Goal: Complete application form

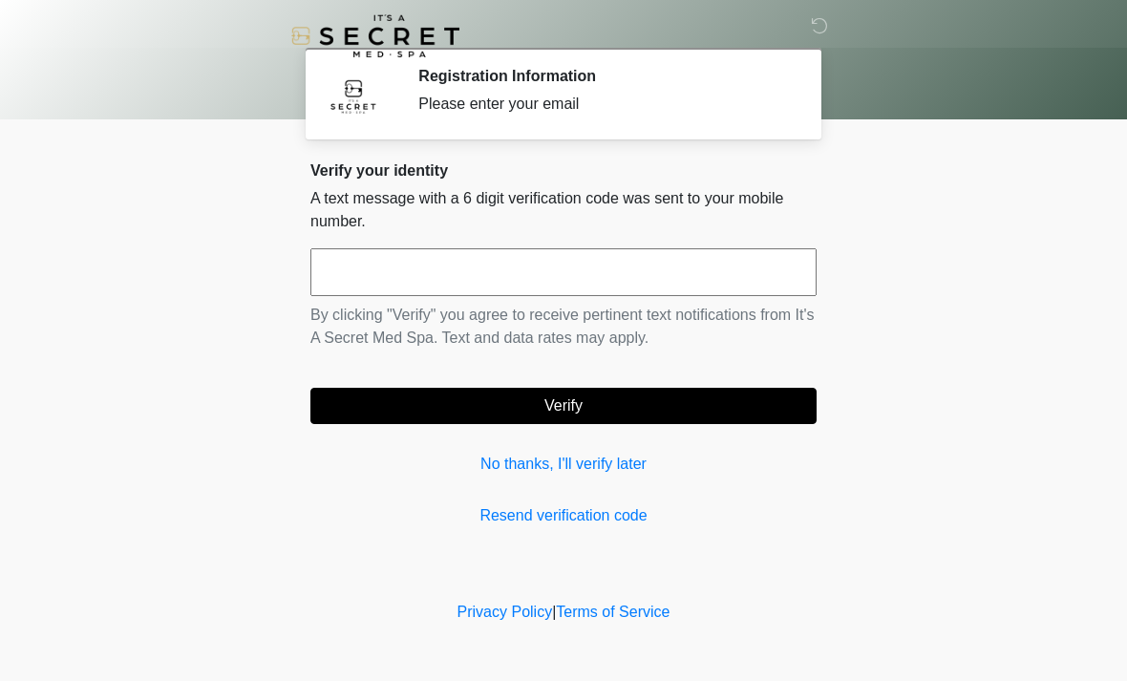
click at [612, 252] on input "text" at bounding box center [563, 272] width 506 height 48
type input "******"
click at [676, 394] on button "Verify" at bounding box center [563, 406] width 506 height 36
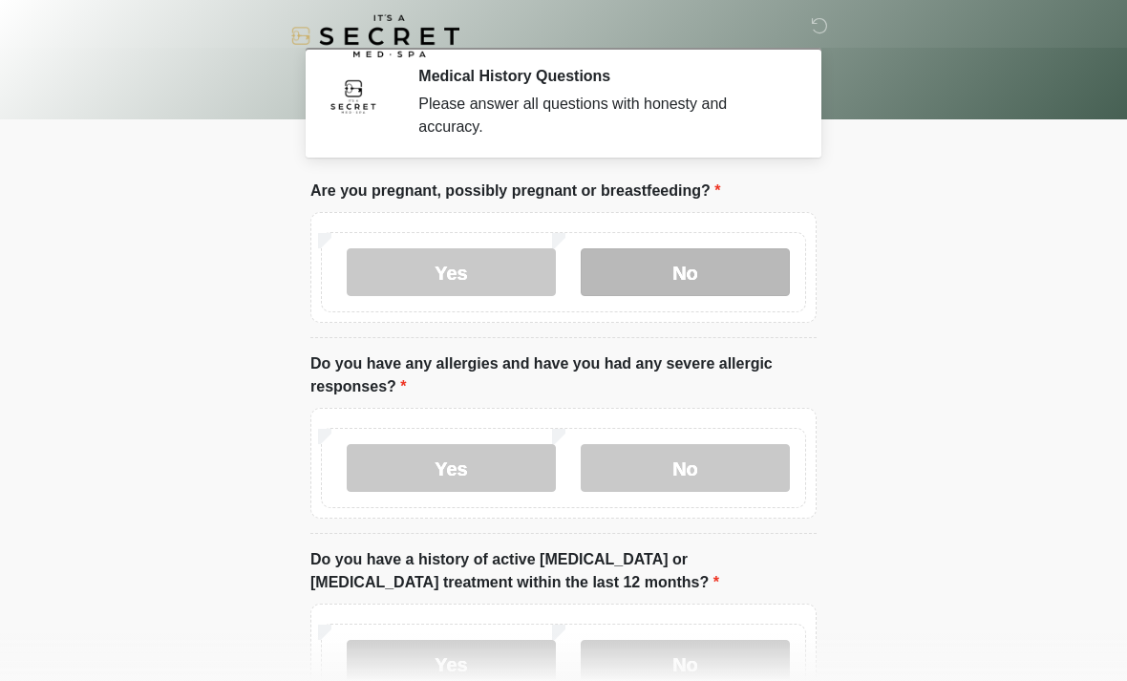
click at [716, 268] on label "No" at bounding box center [685, 272] width 209 height 48
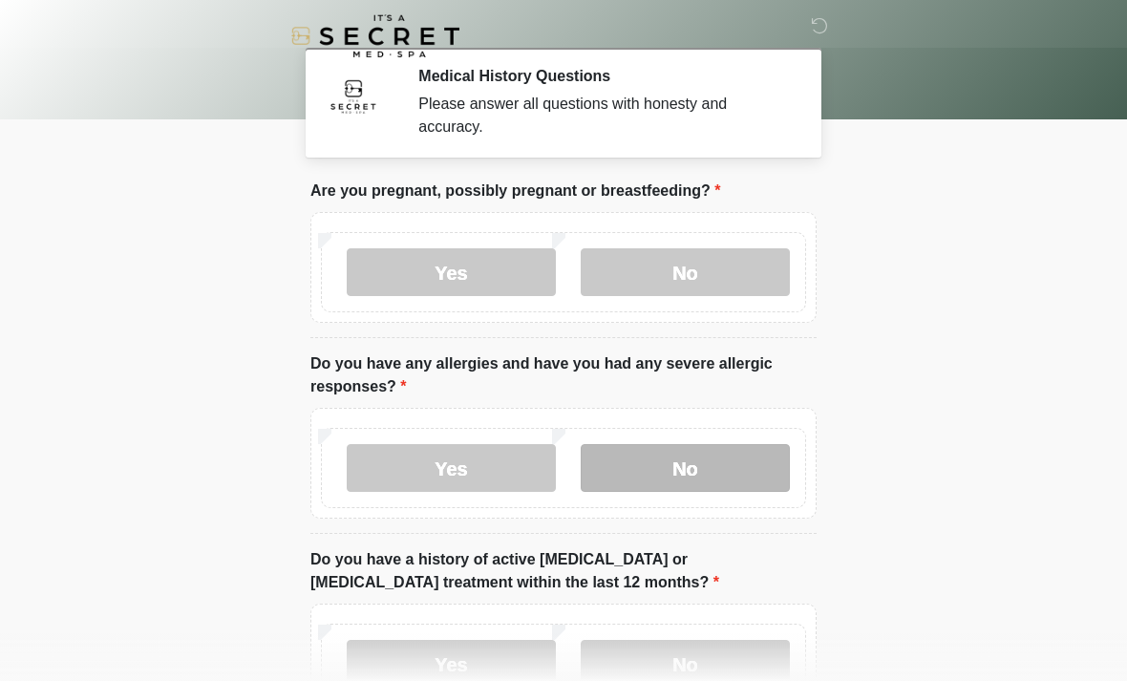
click at [726, 478] on label "No" at bounding box center [685, 468] width 209 height 48
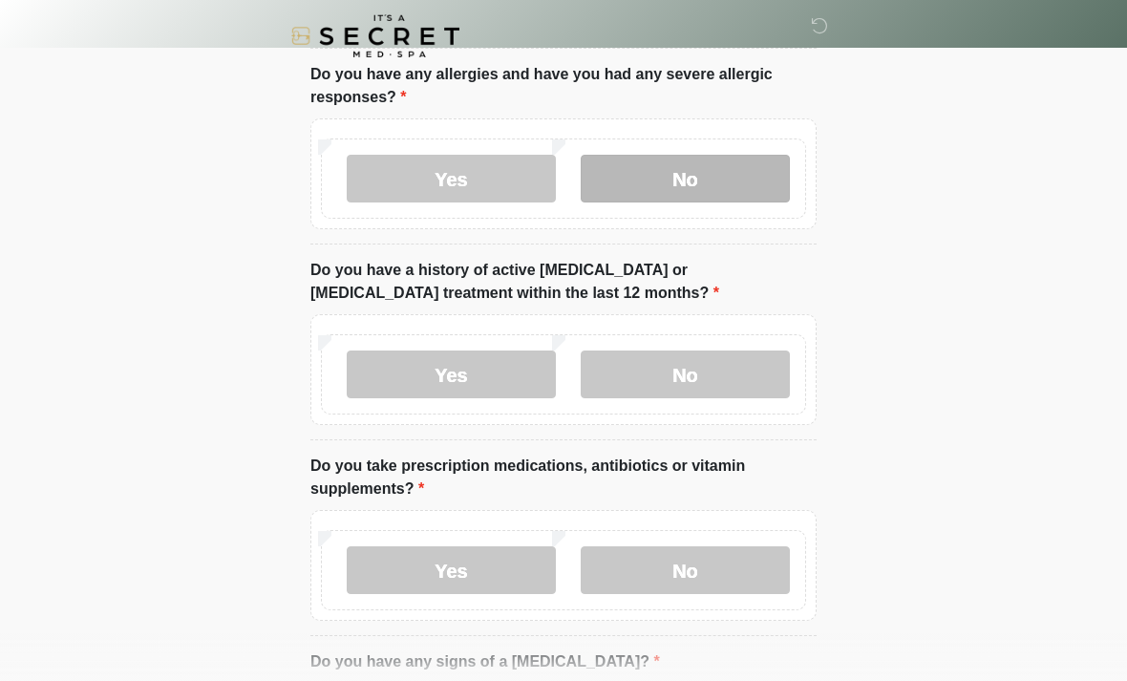
scroll to position [290, 0]
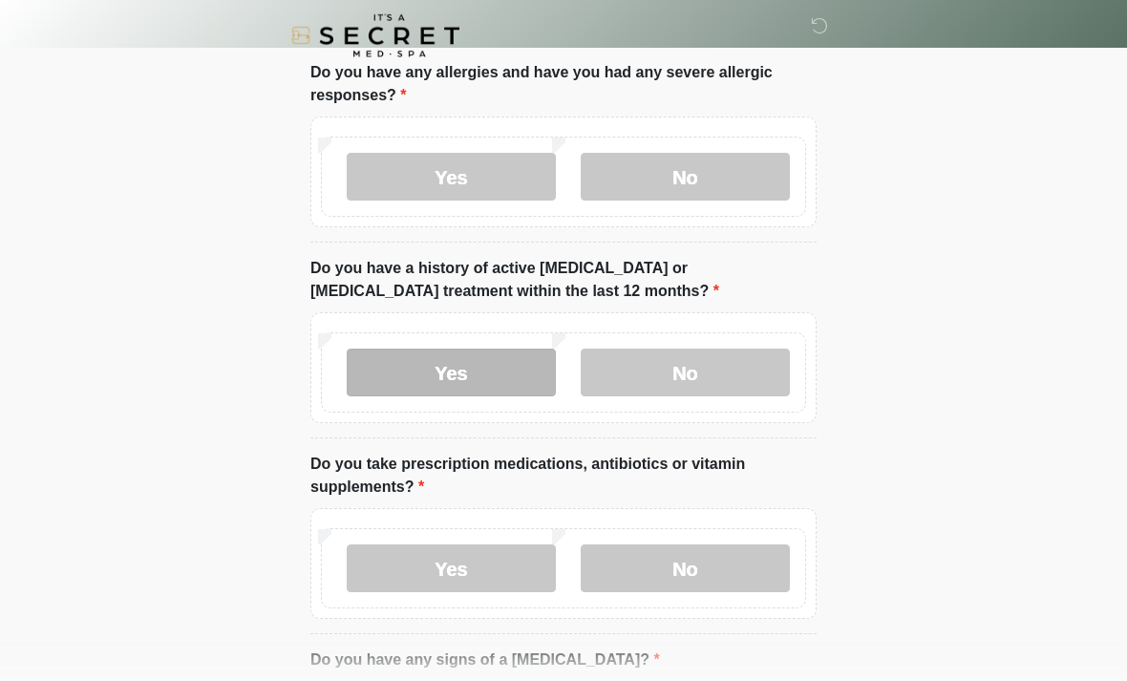
click at [490, 357] on label "Yes" at bounding box center [451, 374] width 209 height 48
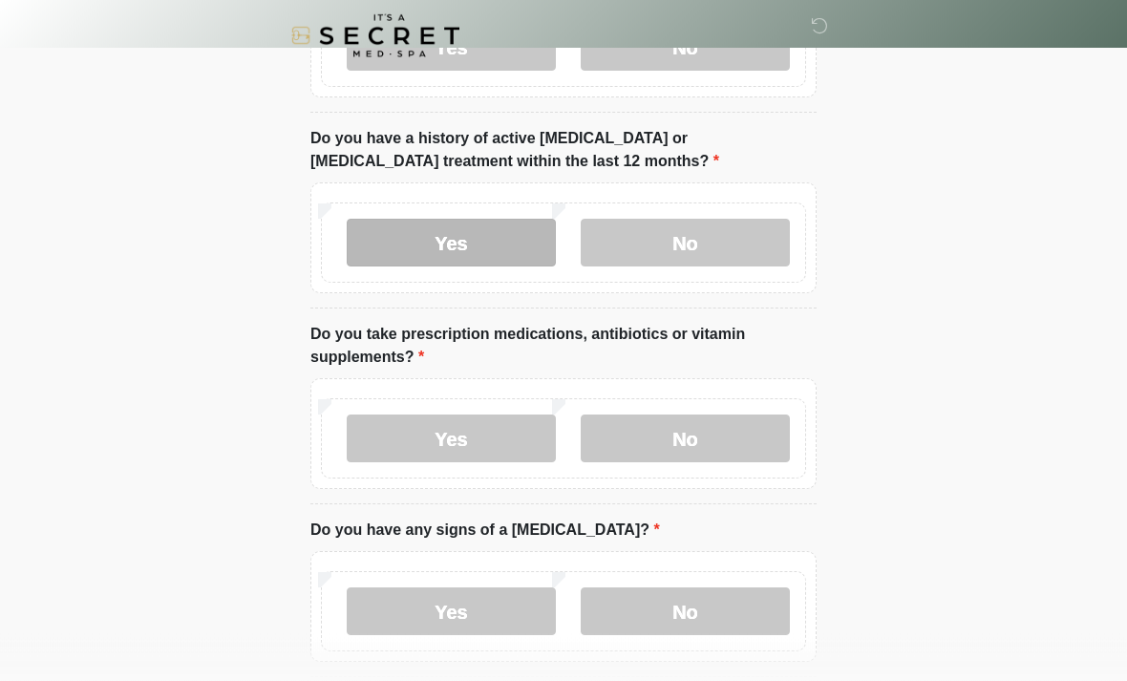
scroll to position [455, 0]
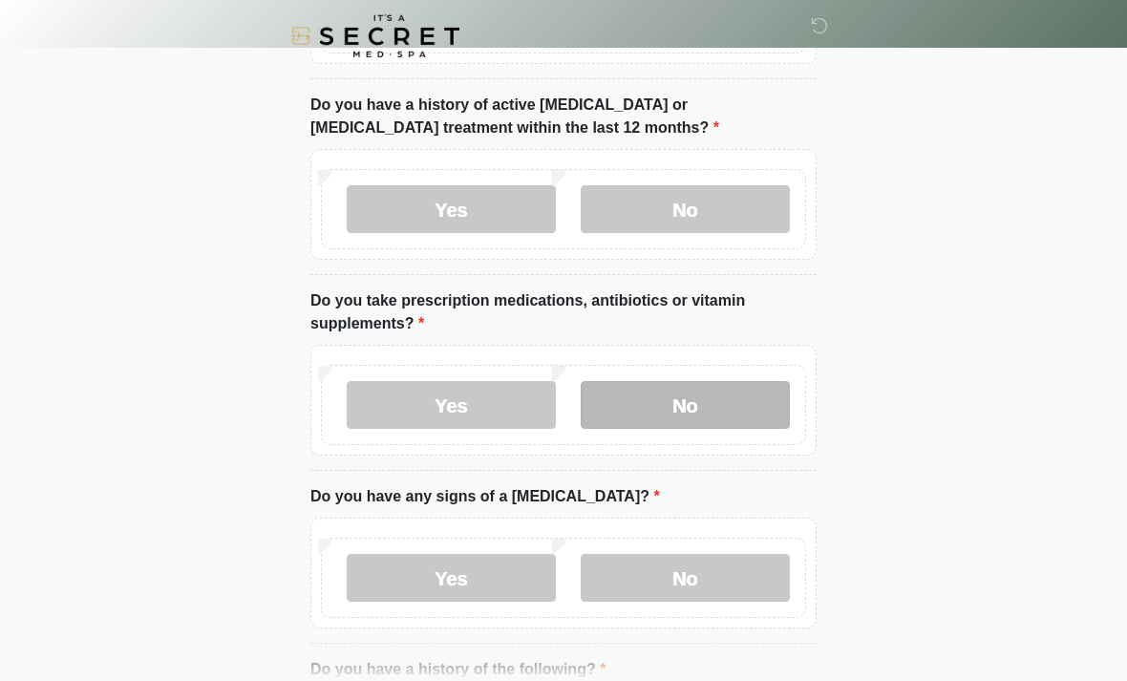
click at [690, 401] on label "No" at bounding box center [685, 405] width 209 height 48
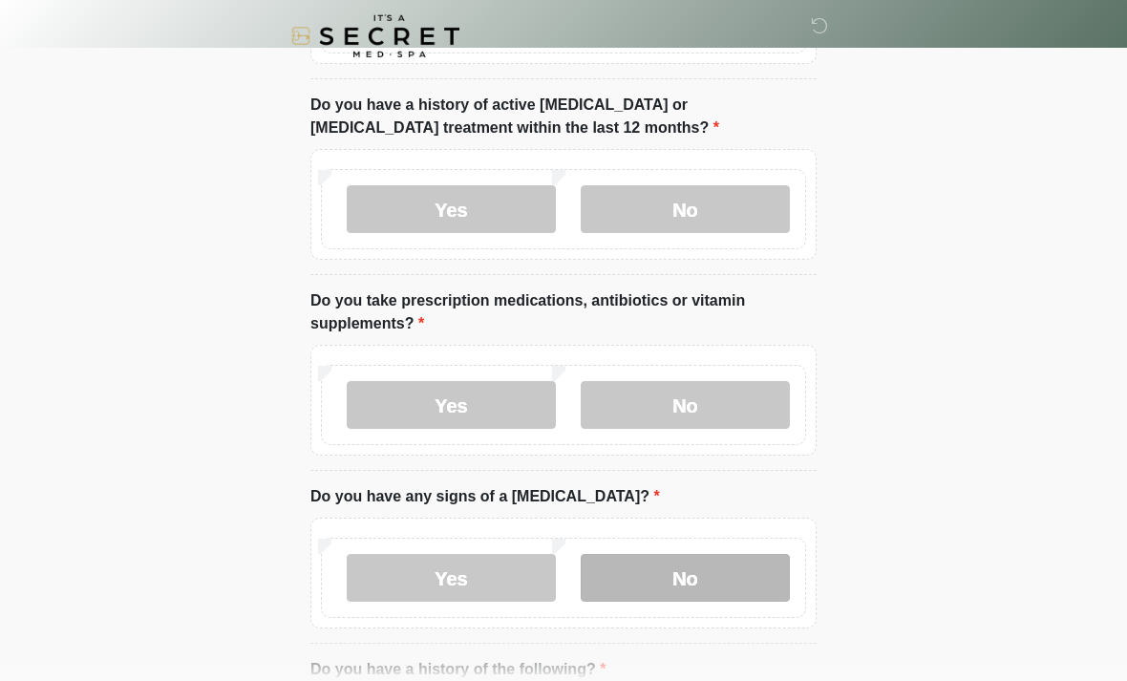
click at [688, 576] on label "No" at bounding box center [685, 578] width 209 height 48
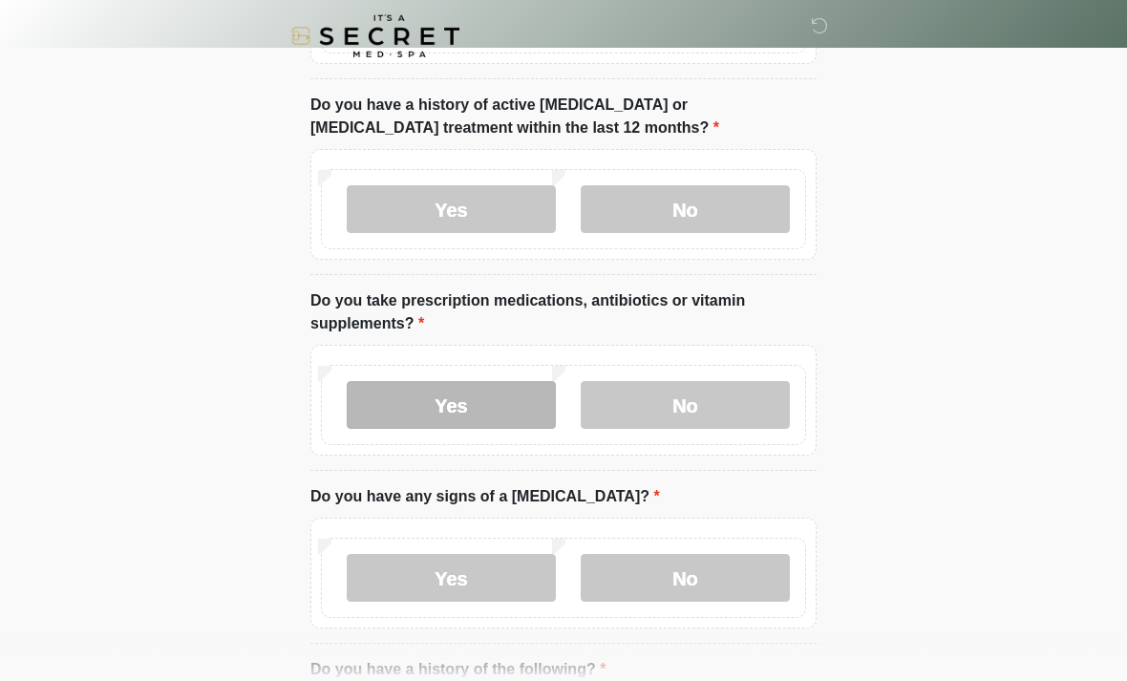
click at [464, 392] on label "Yes" at bounding box center [451, 405] width 209 height 48
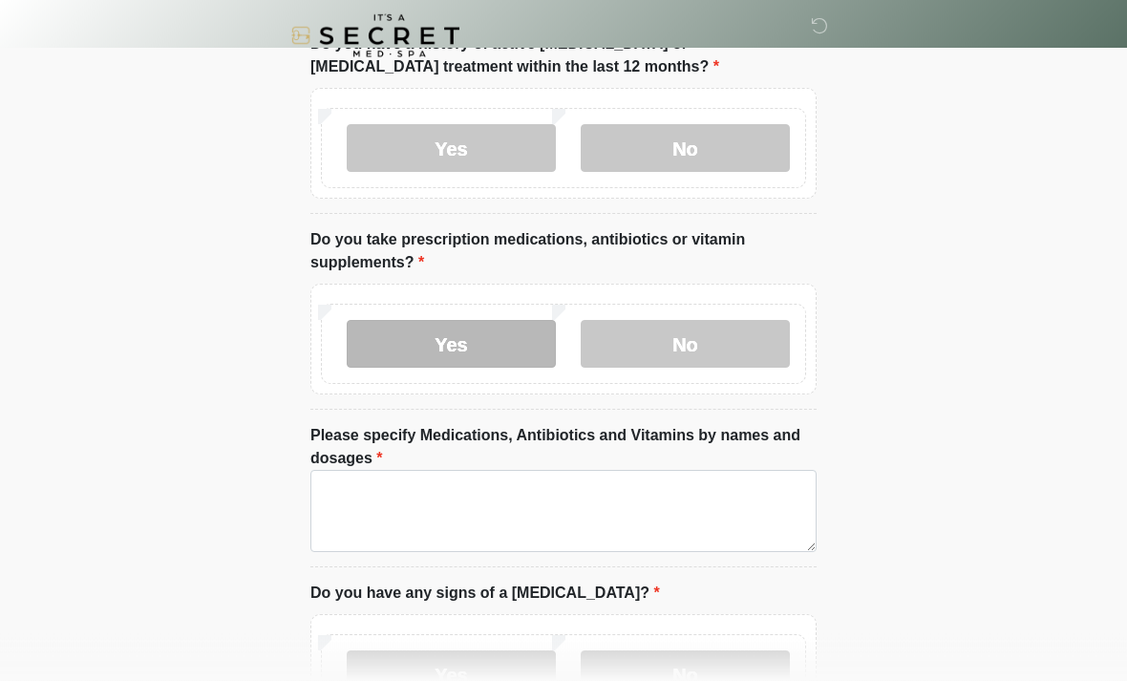
scroll to position [562, 0]
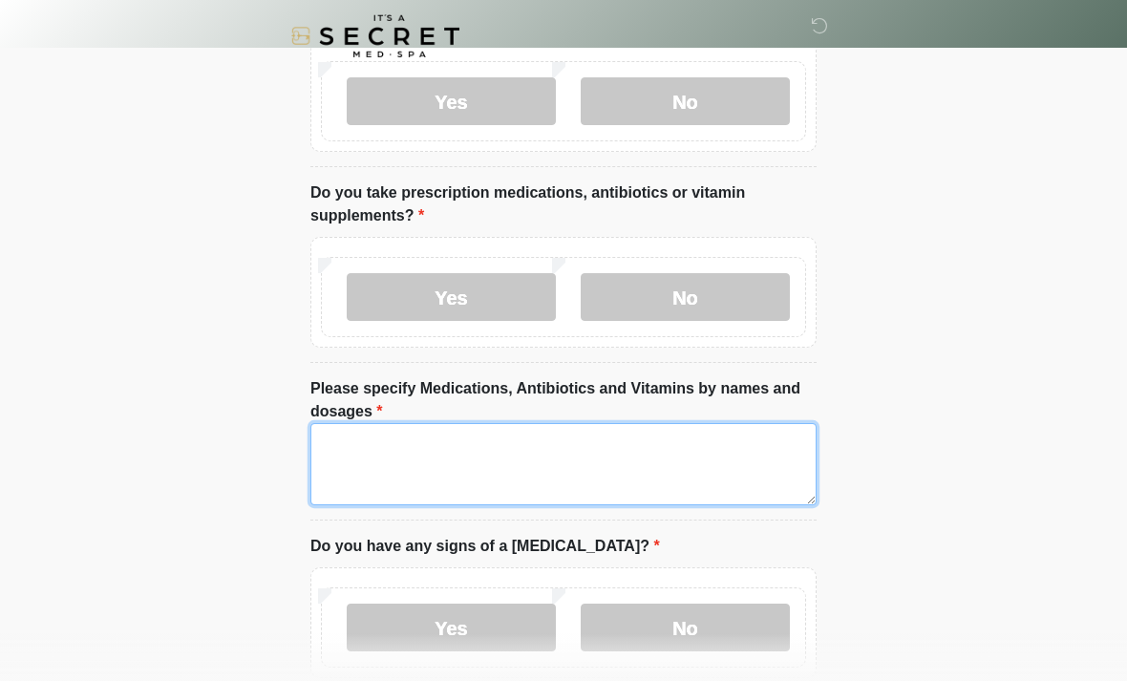
click at [642, 459] on textarea "Please specify Medications, Antibiotics and Vitamins by names and dosages" at bounding box center [563, 464] width 506 height 82
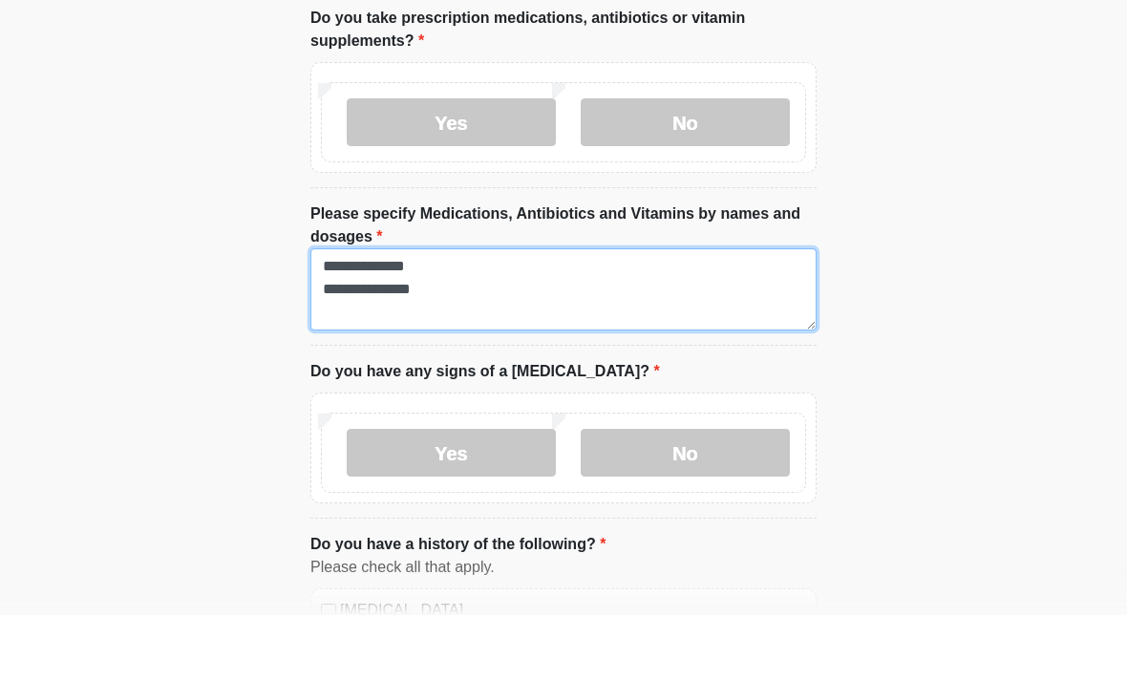
scroll to position [675, 0]
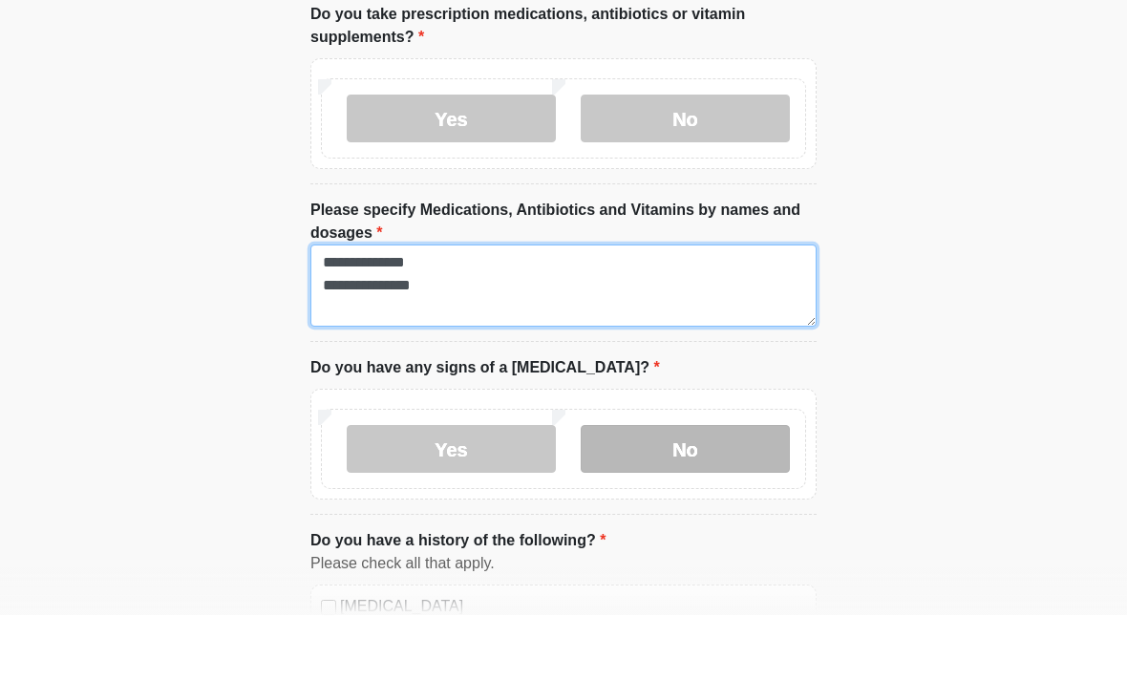
type textarea "**********"
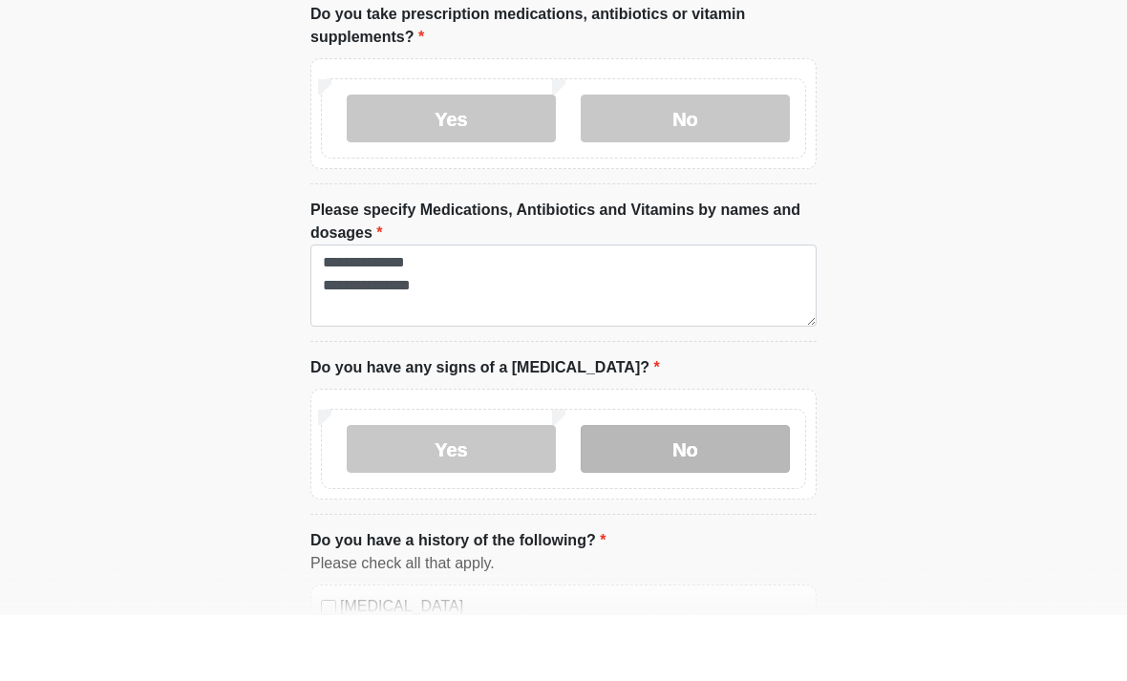
click at [732, 491] on label "No" at bounding box center [685, 515] width 209 height 48
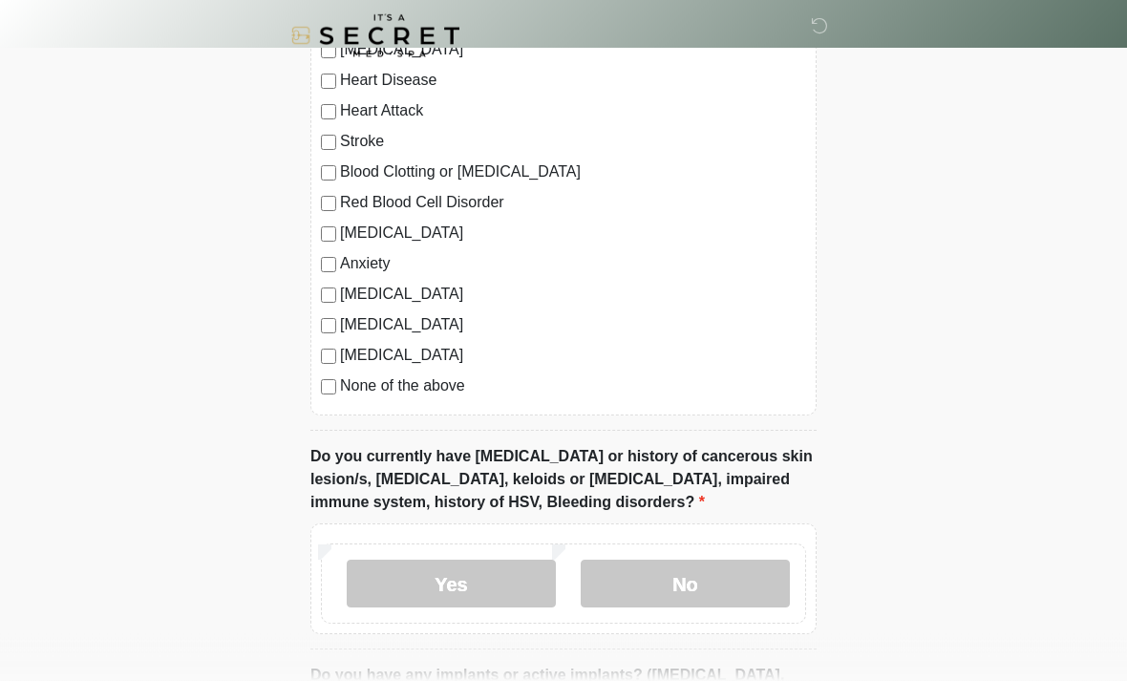
scroll to position [1298, 0]
click at [426, 381] on label "None of the above" at bounding box center [573, 385] width 466 height 23
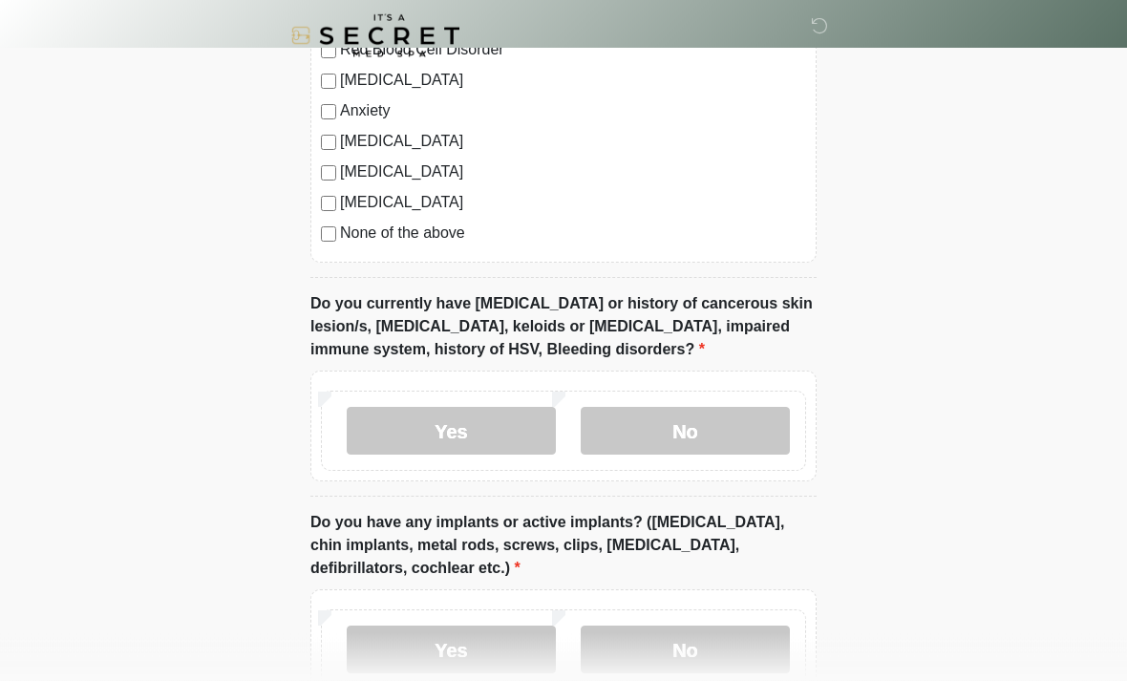
scroll to position [1459, 0]
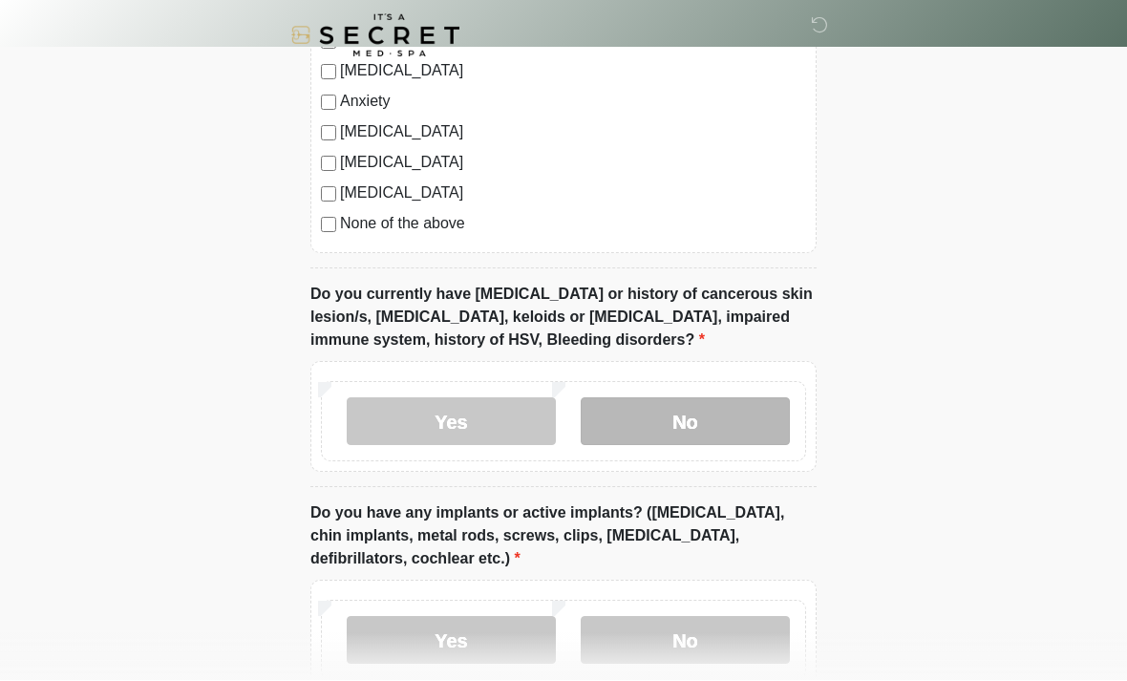
click at [664, 432] on label "No" at bounding box center [685, 422] width 209 height 48
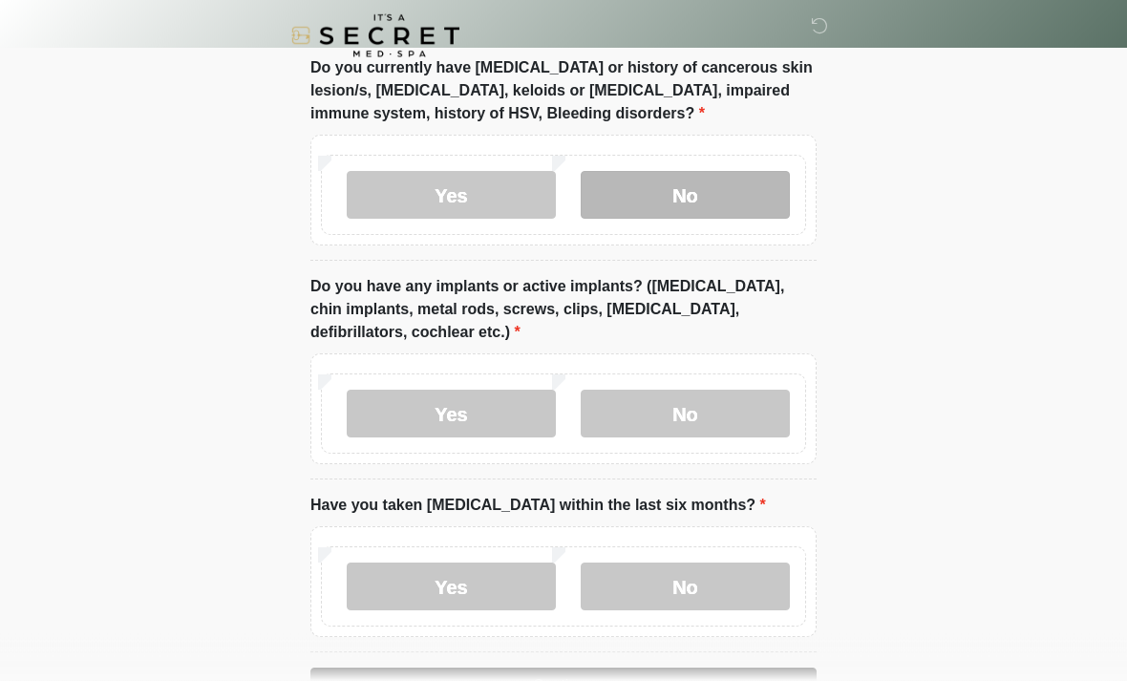
scroll to position [1688, 0]
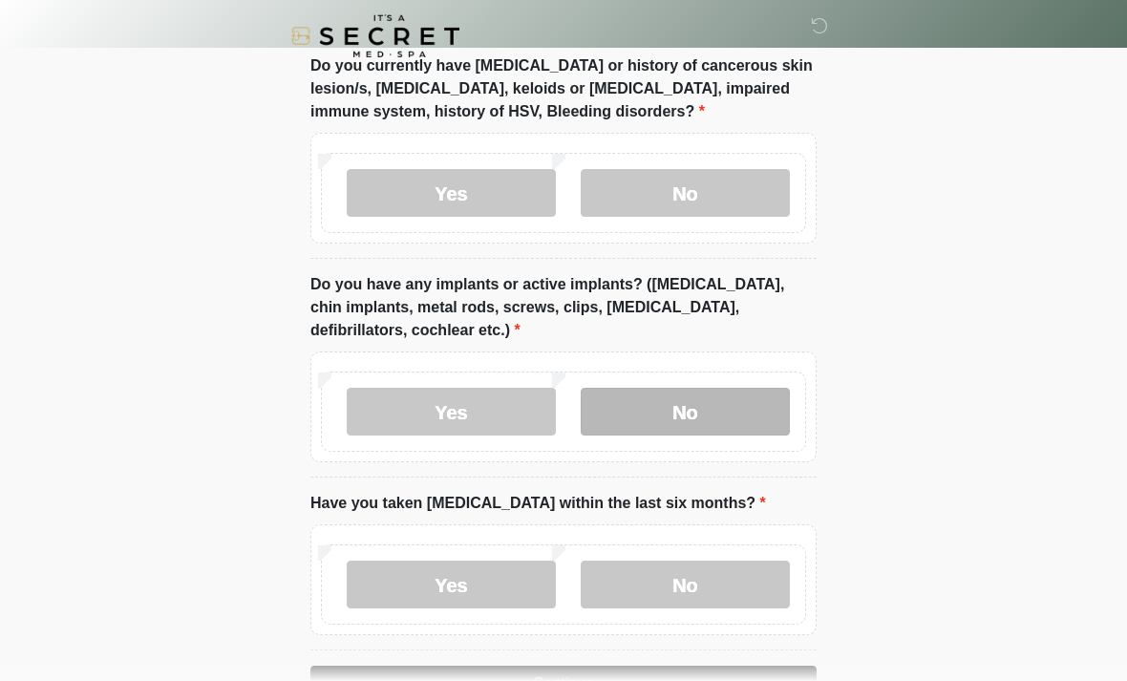
click at [730, 426] on label "No" at bounding box center [685, 412] width 209 height 48
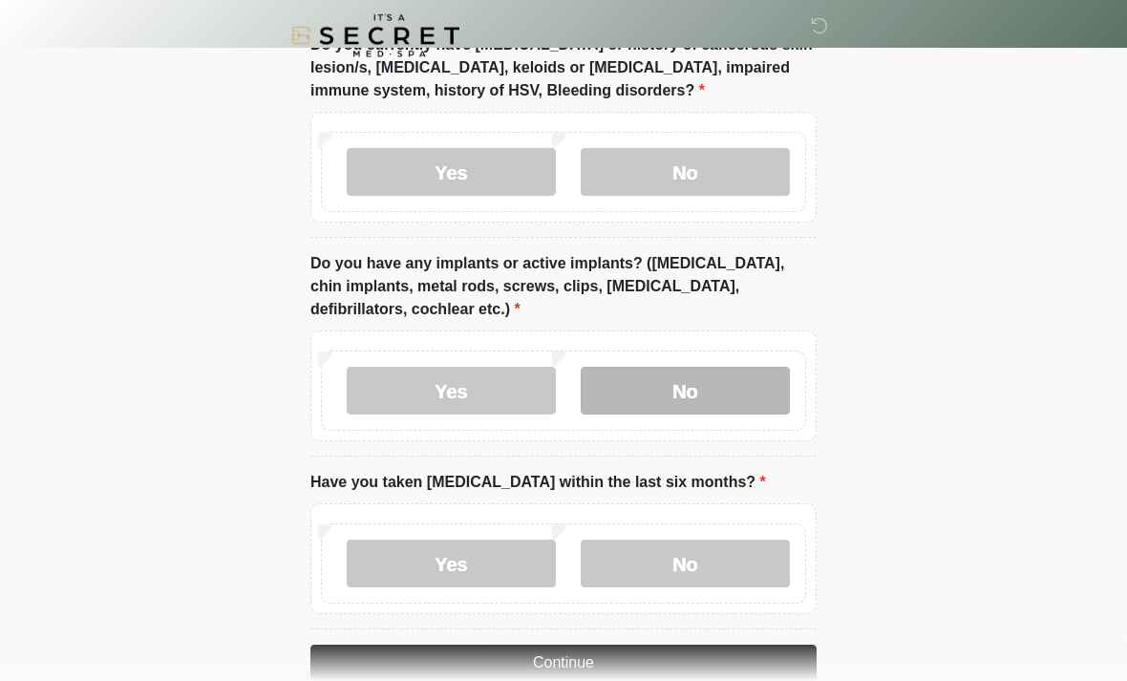
scroll to position [1747, 0]
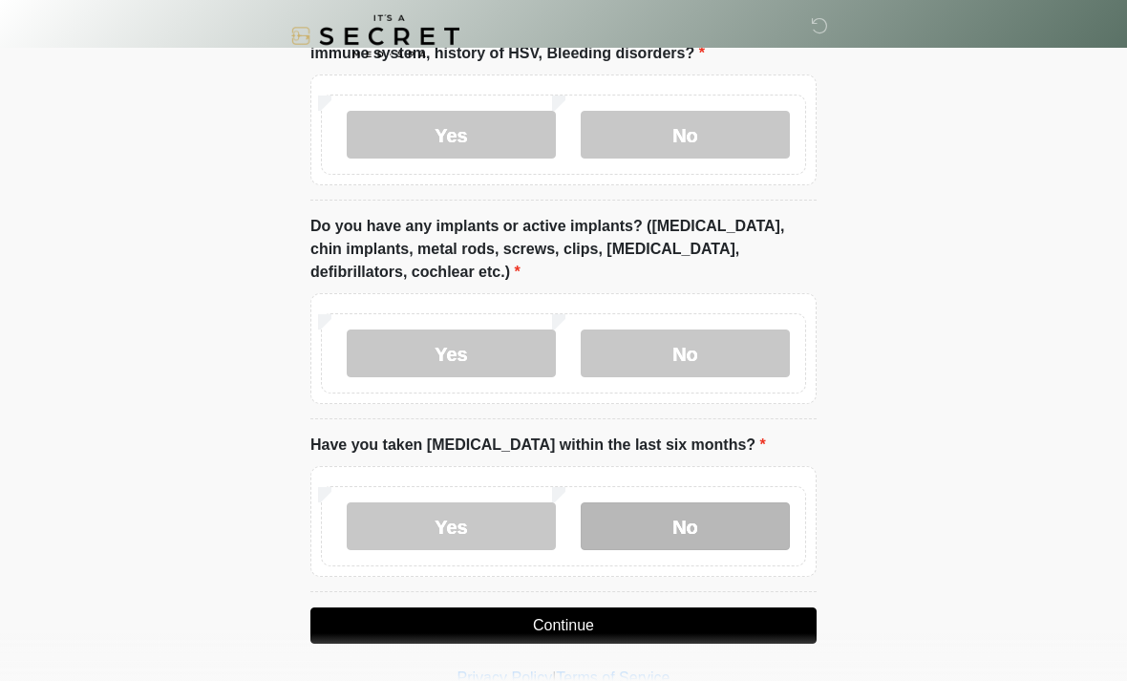
click at [687, 527] on label "No" at bounding box center [685, 526] width 209 height 48
click at [665, 622] on button "Continue" at bounding box center [563, 625] width 506 height 36
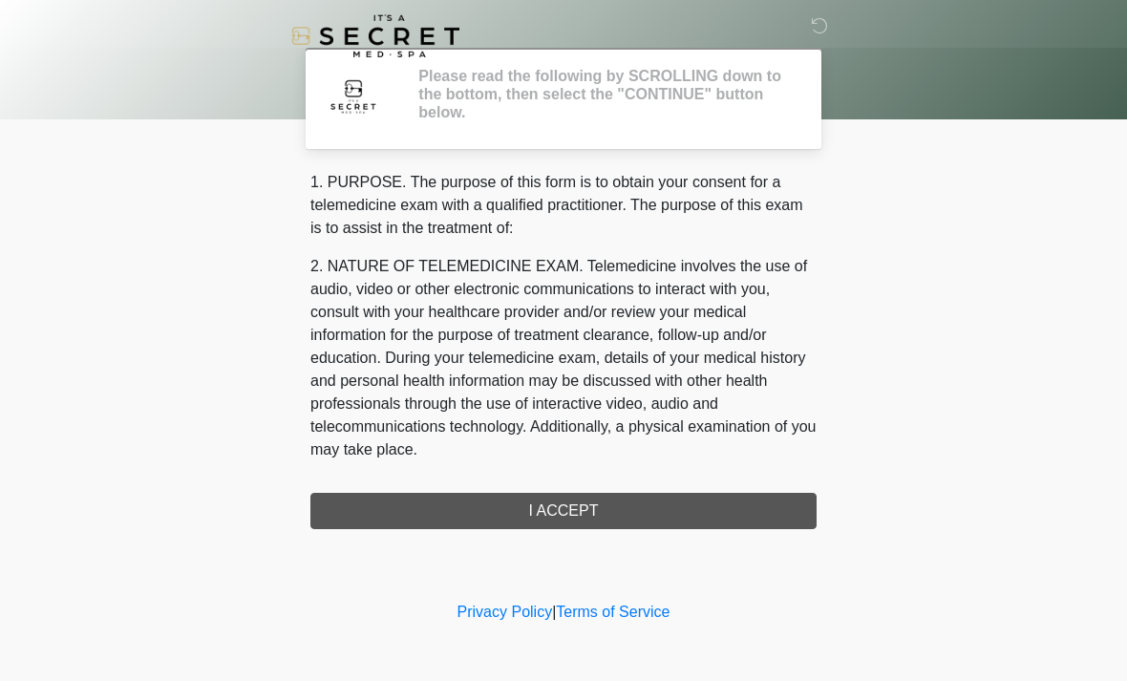
scroll to position [0, 0]
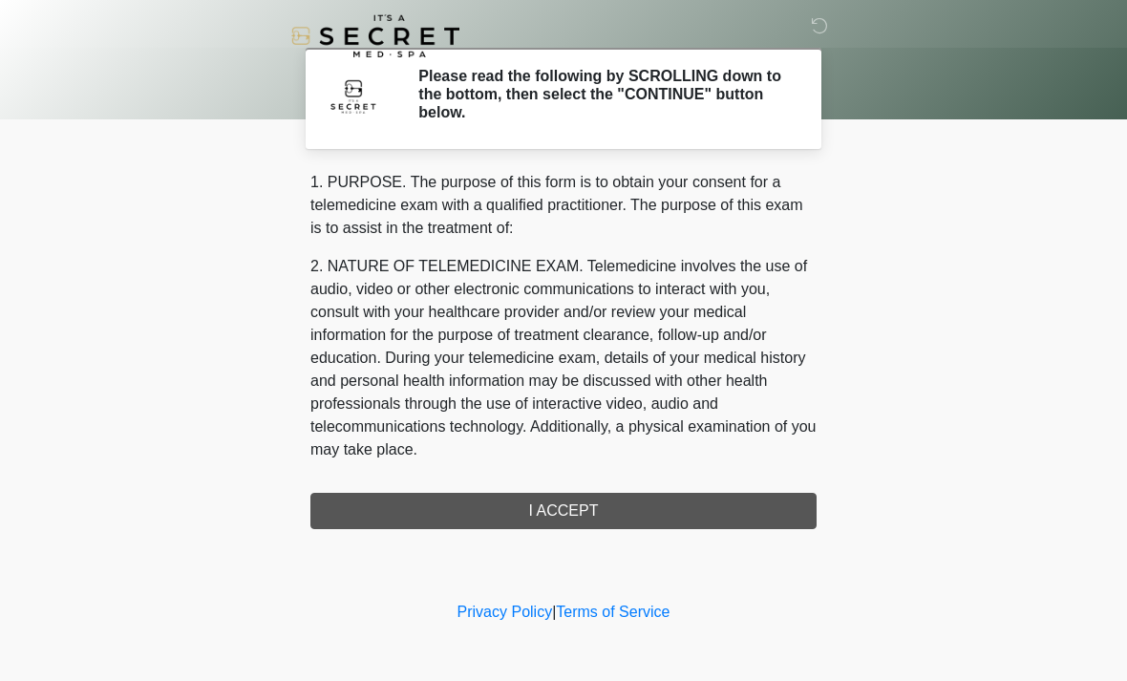
click at [651, 507] on div "1. PURPOSE. The purpose of this form is to obtain your consent for a telemedici…" at bounding box center [563, 350] width 506 height 358
click at [554, 511] on div "1. PURPOSE. The purpose of this form is to obtain your consent for a telemedici…" at bounding box center [563, 350] width 506 height 358
click at [570, 517] on div "1. PURPOSE. The purpose of this form is to obtain your consent for a telemedici…" at bounding box center [563, 350] width 506 height 358
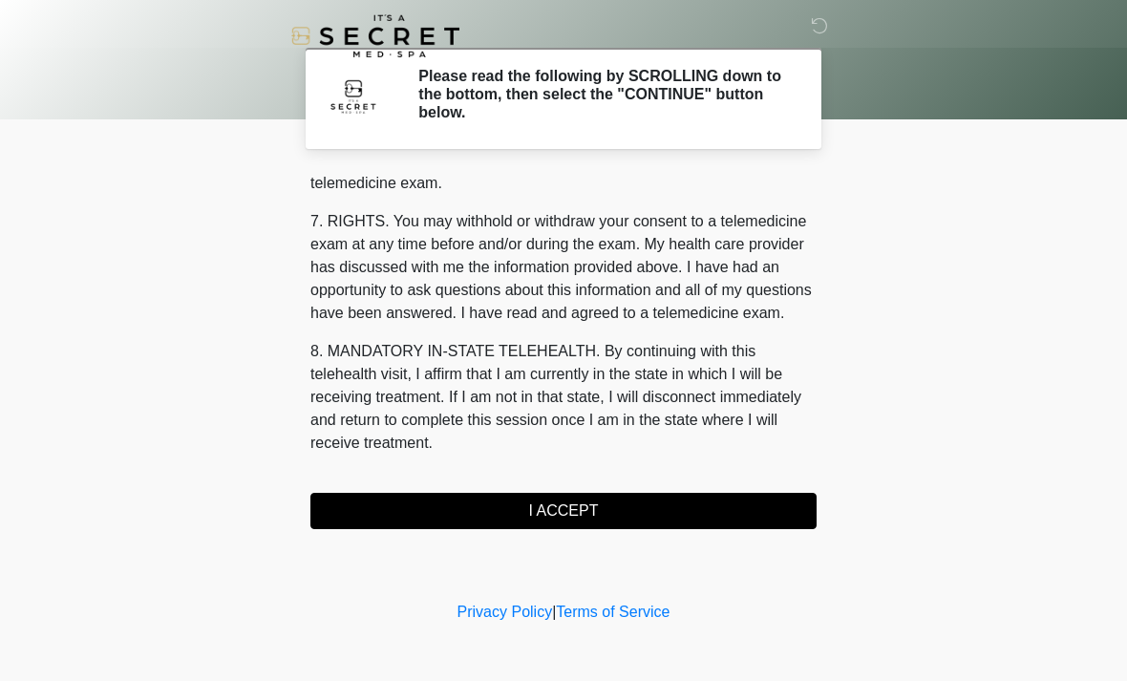
scroll to position [809, 0]
click at [598, 514] on button "I ACCEPT" at bounding box center [563, 511] width 506 height 36
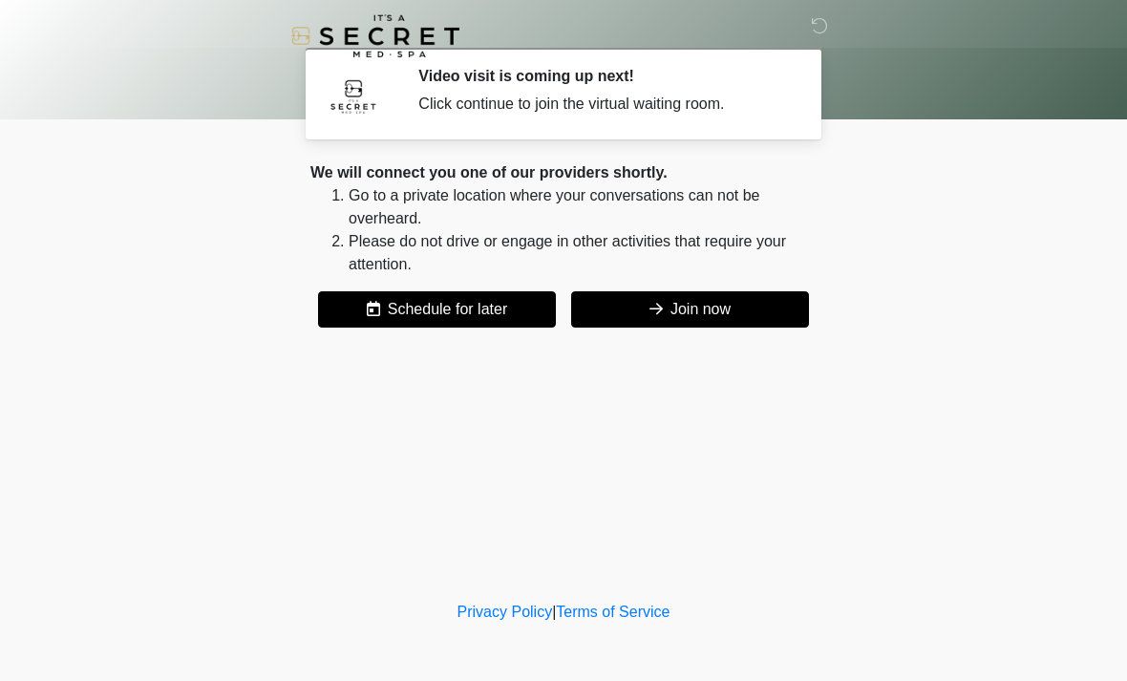
click at [712, 310] on button "Join now" at bounding box center [690, 309] width 238 height 36
